Goal: Task Accomplishment & Management: Complete application form

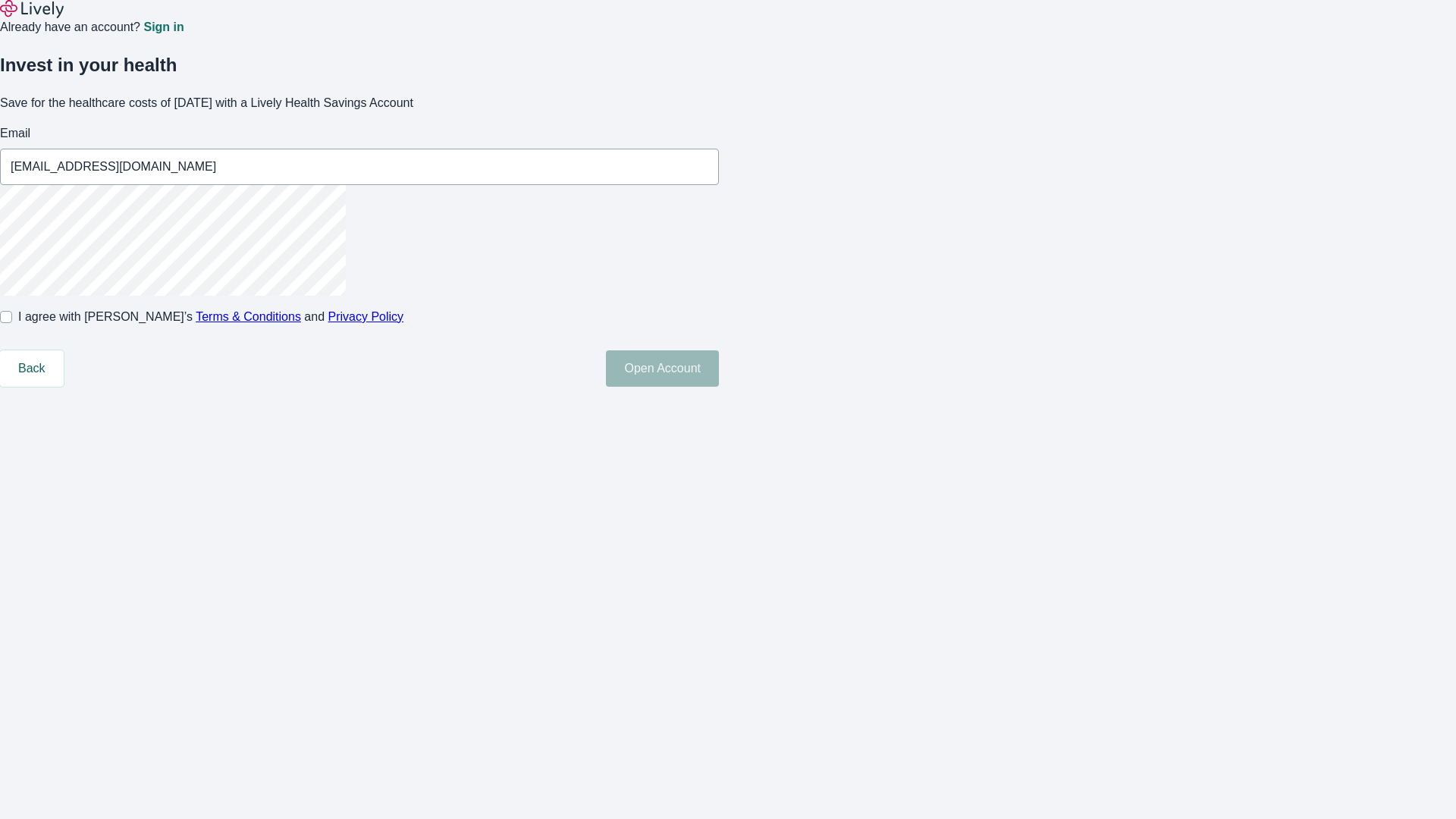
click at [13, 323] on input "I agree with Lively’s Terms & Conditions and Privacy Policy" at bounding box center [6, 317] width 13 height 13
checkbox input "true"
click at [719, 387] on button "Open Account" at bounding box center [662, 368] width 113 height 37
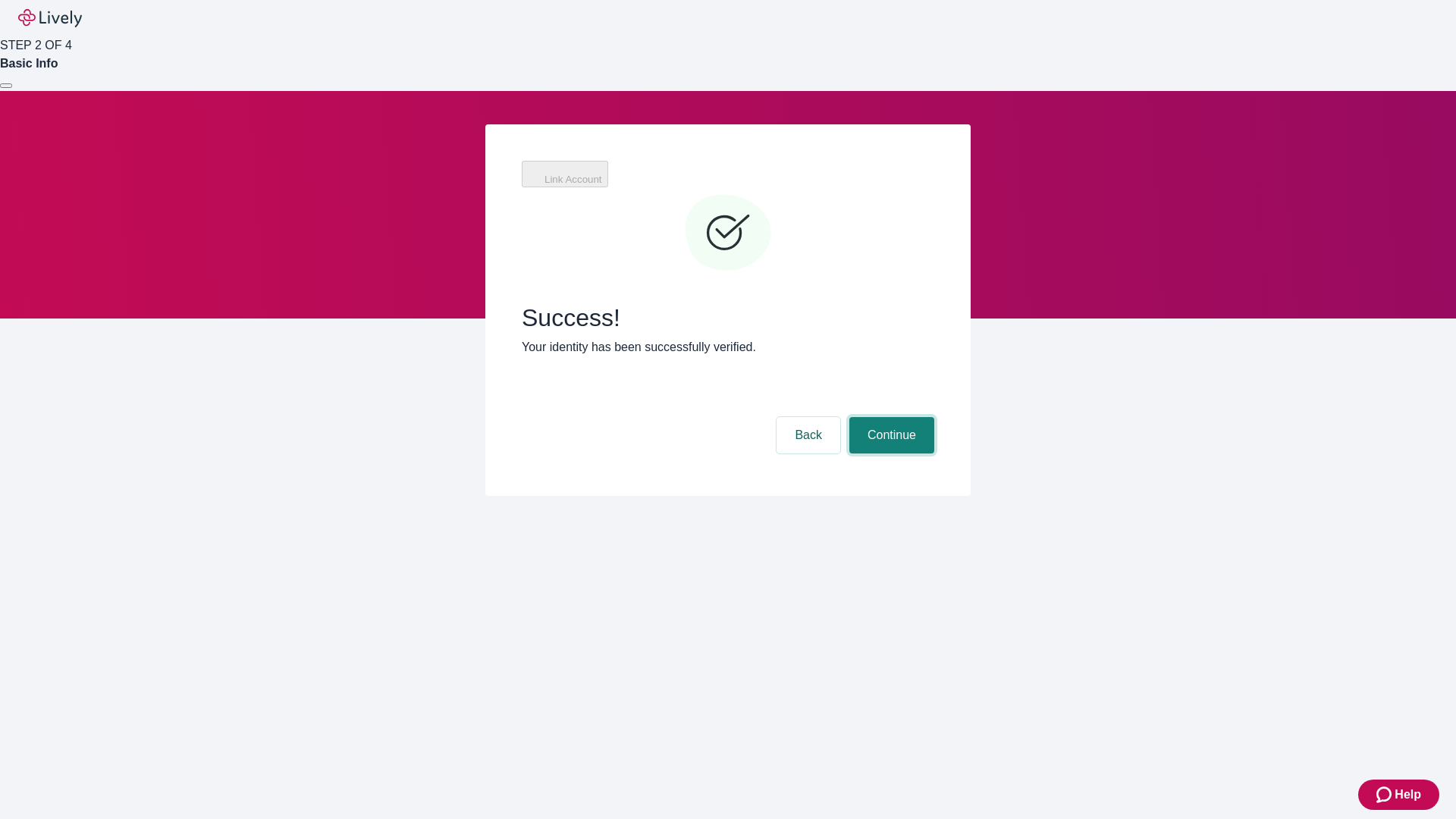
click at [889, 417] on button "Continue" at bounding box center [892, 435] width 85 height 37
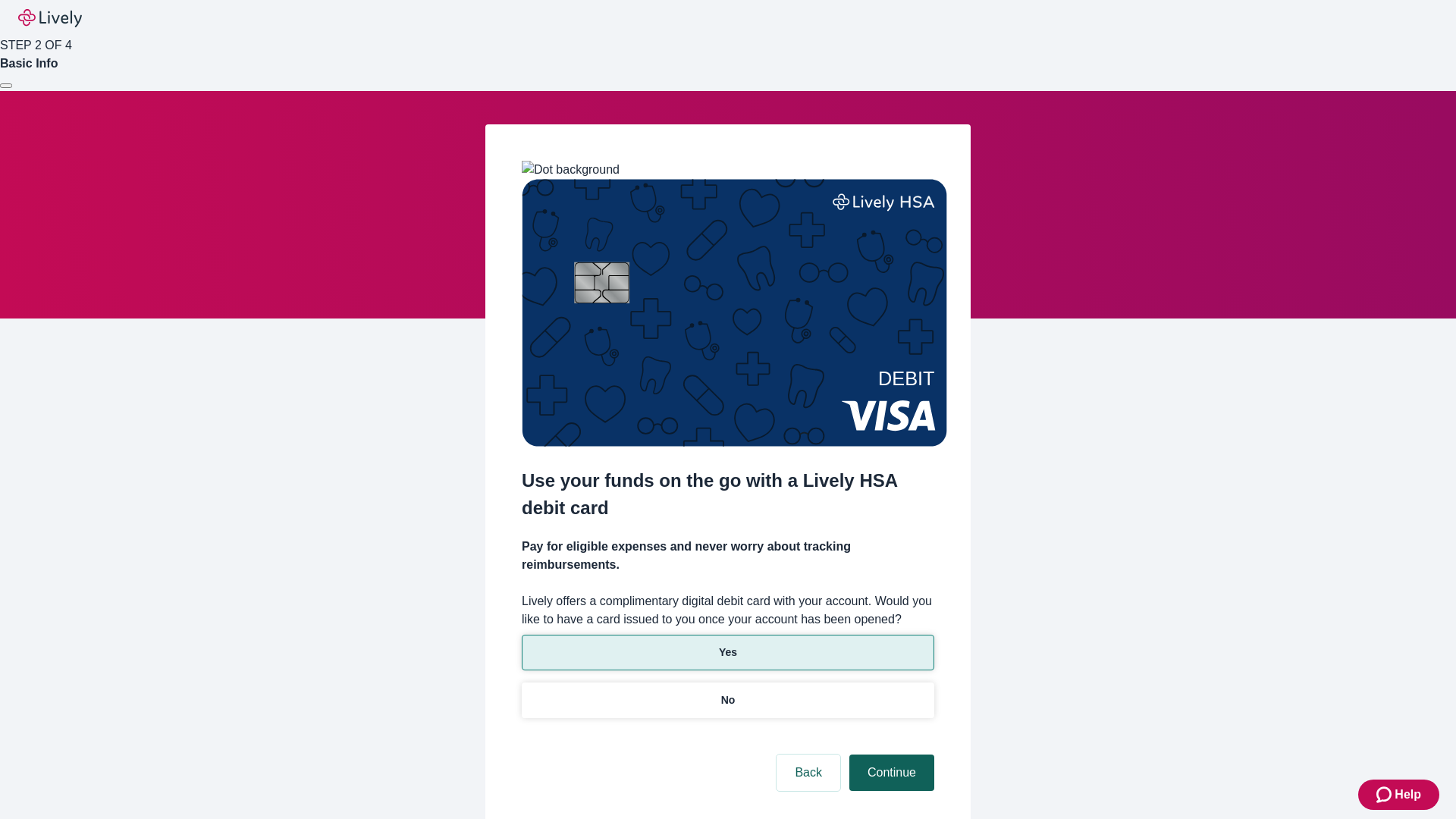
click at [728, 692] on p "No" at bounding box center [728, 700] width 14 height 16
click at [889, 755] on button "Continue" at bounding box center [892, 773] width 85 height 37
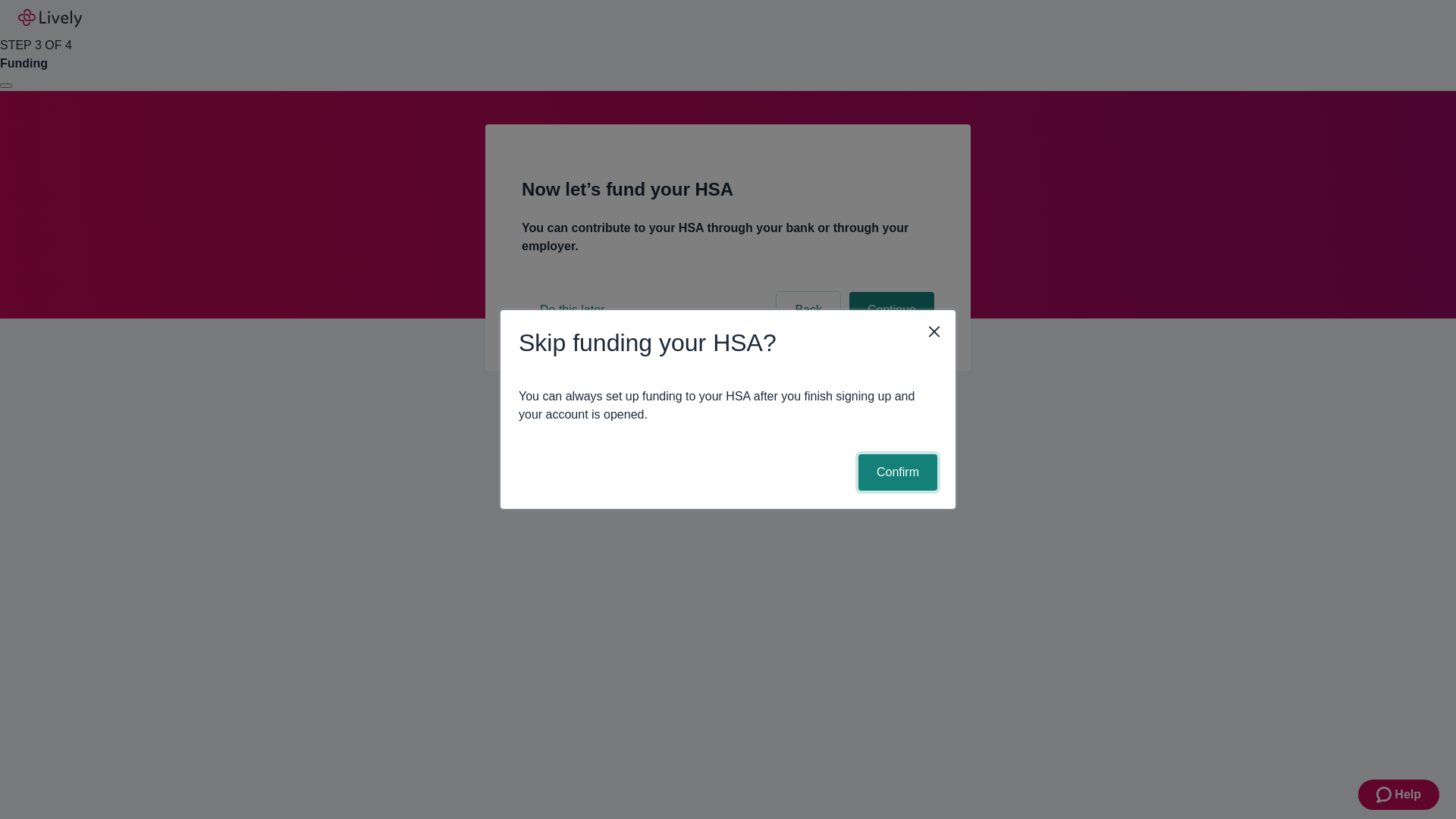
click at [896, 473] on button "Confirm" at bounding box center [897, 472] width 79 height 37
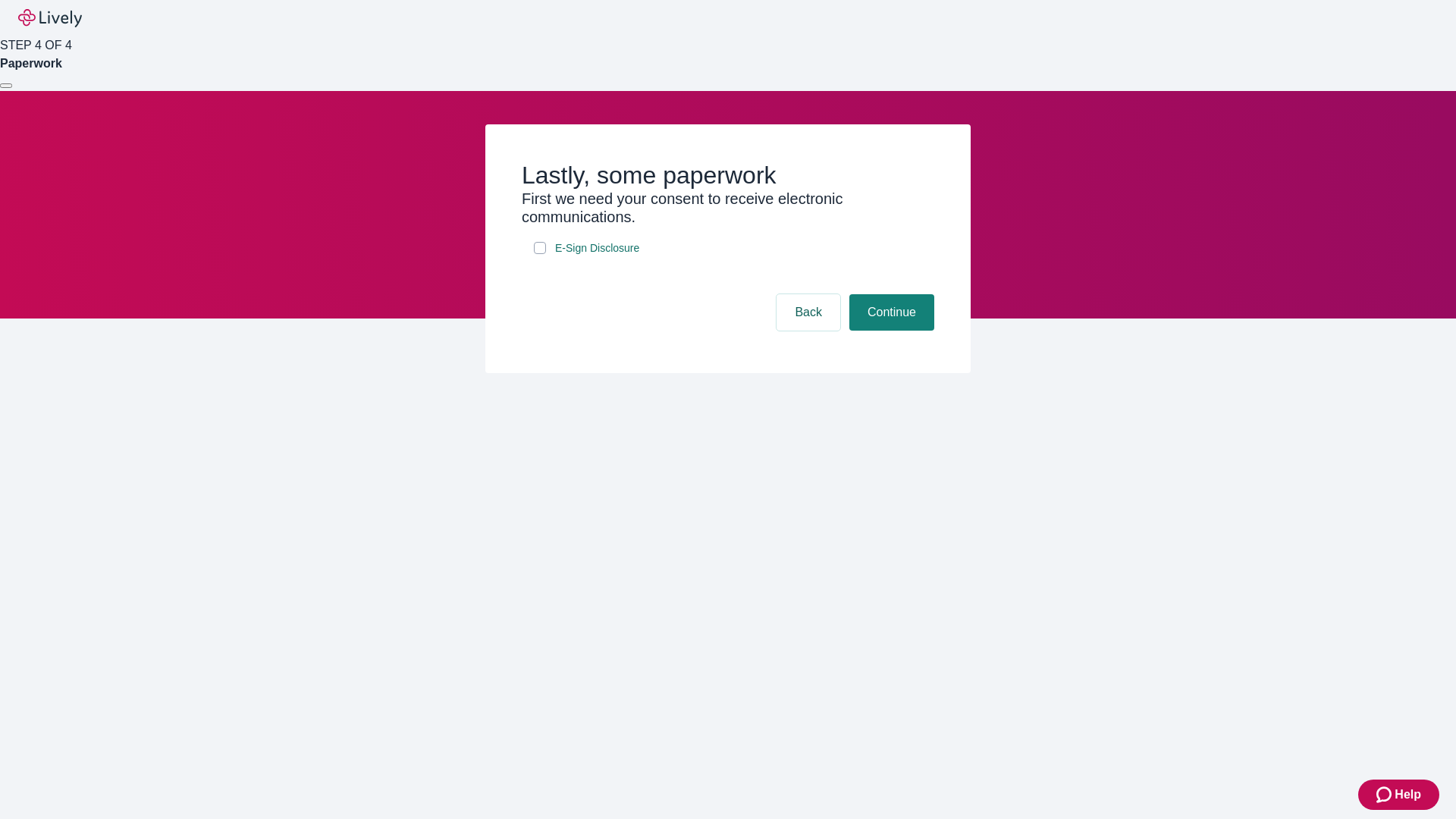
click at [540, 254] on input "E-Sign Disclosure" at bounding box center [540, 249] width 13 height 13
checkbox input "true"
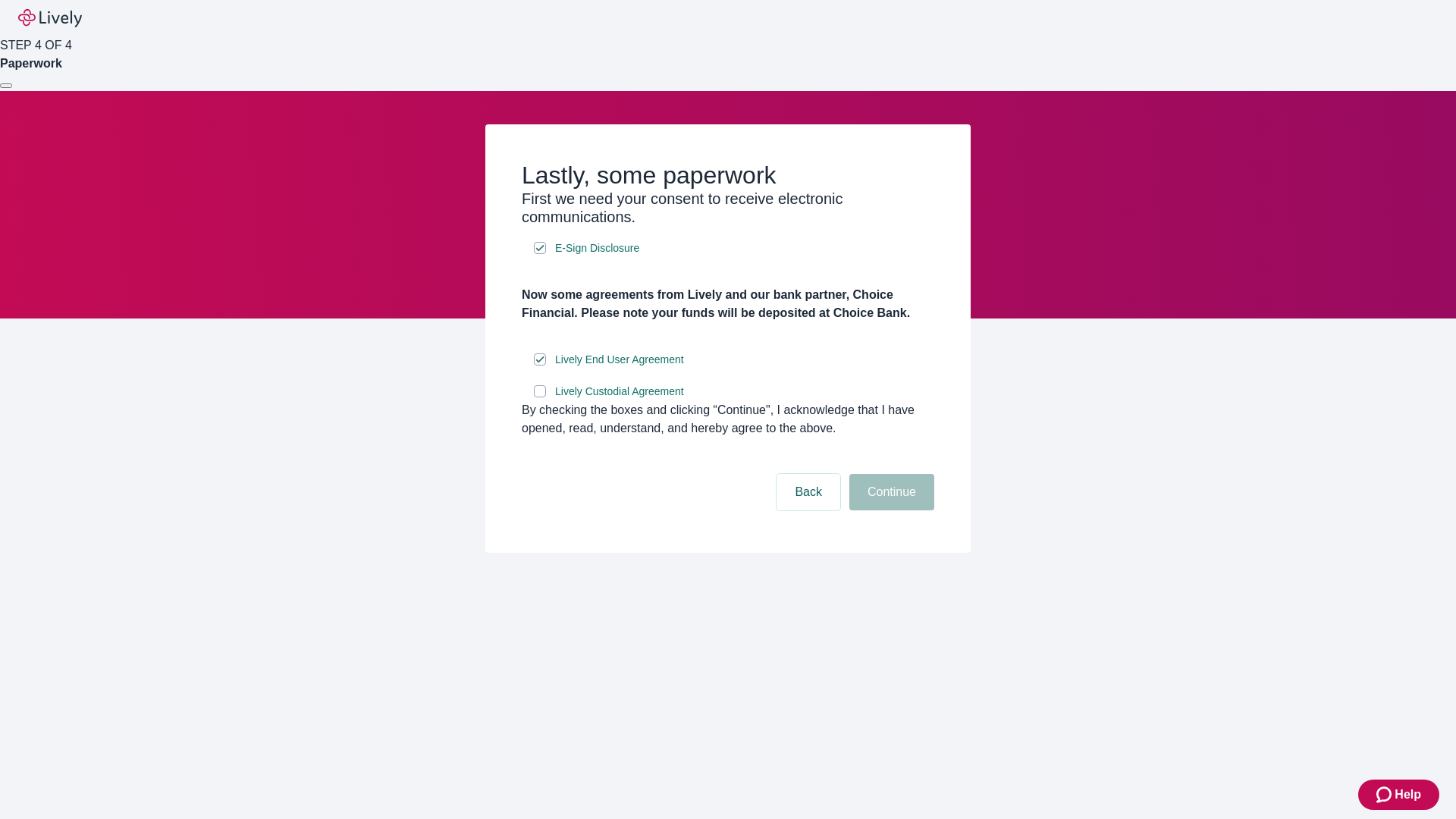
click at [540, 397] on input "Lively Custodial Agreement" at bounding box center [540, 392] width 13 height 13
checkbox input "true"
click at [889, 510] on button "Continue" at bounding box center [892, 492] width 85 height 37
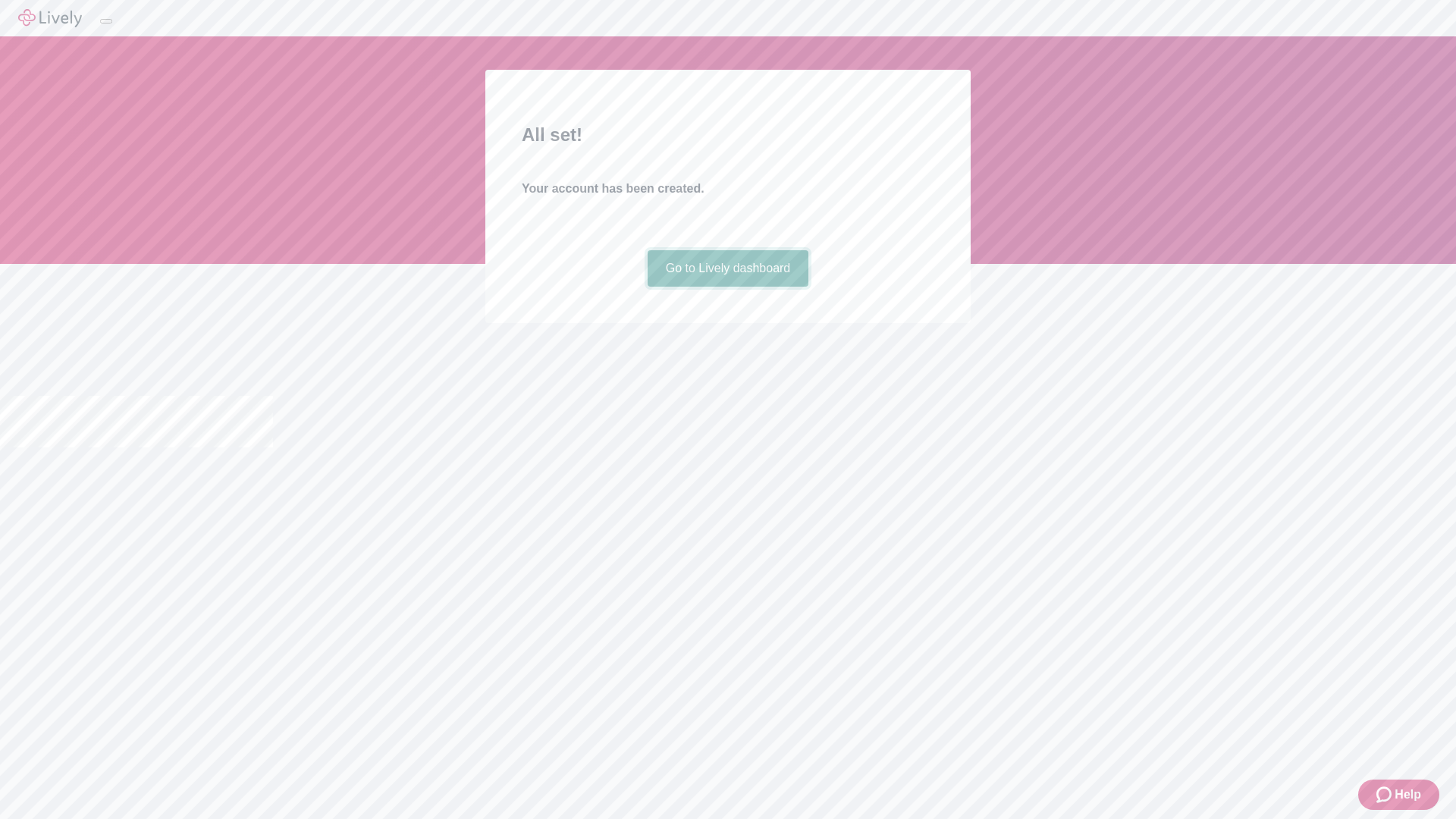
click at [728, 287] on link "Go to Lively dashboard" at bounding box center [728, 268] width 162 height 37
